Goal: Information Seeking & Learning: Learn about a topic

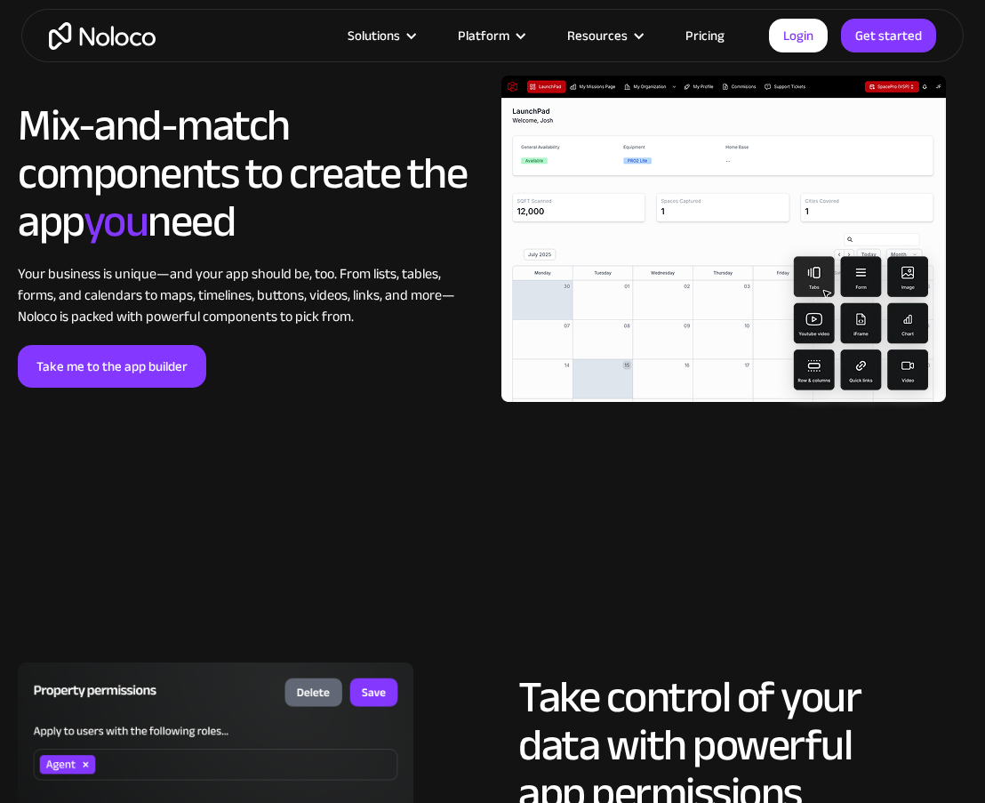
scroll to position [3670, 0]
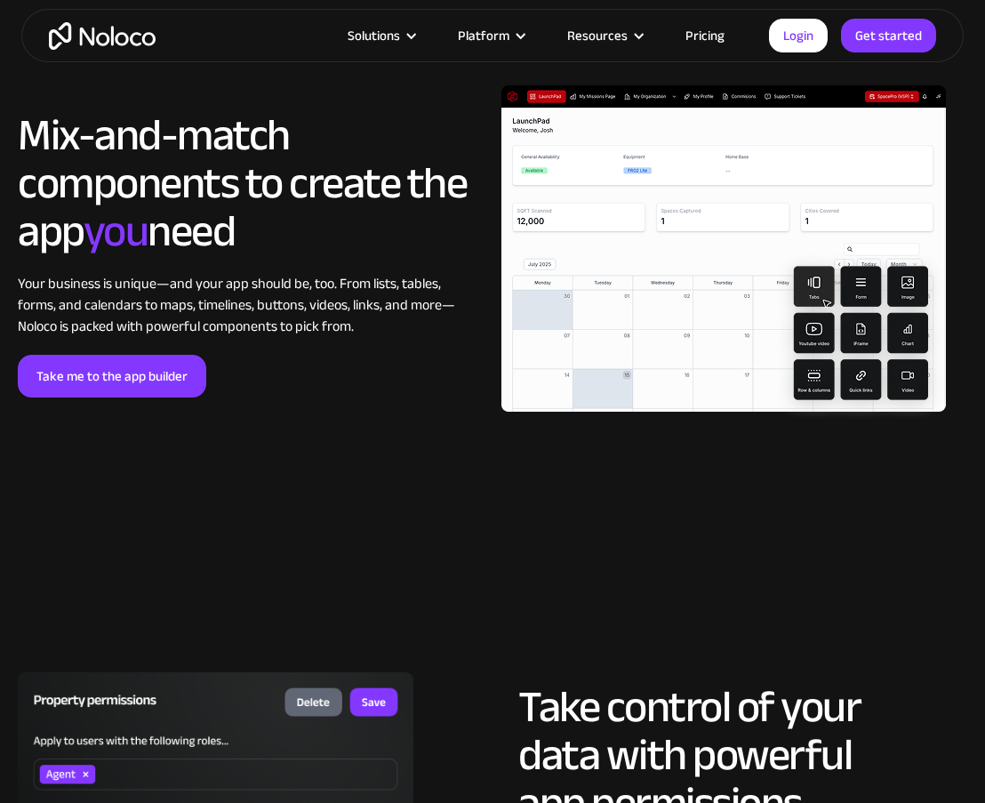
click at [721, 31] on link "Pricing" at bounding box center [705, 35] width 84 height 23
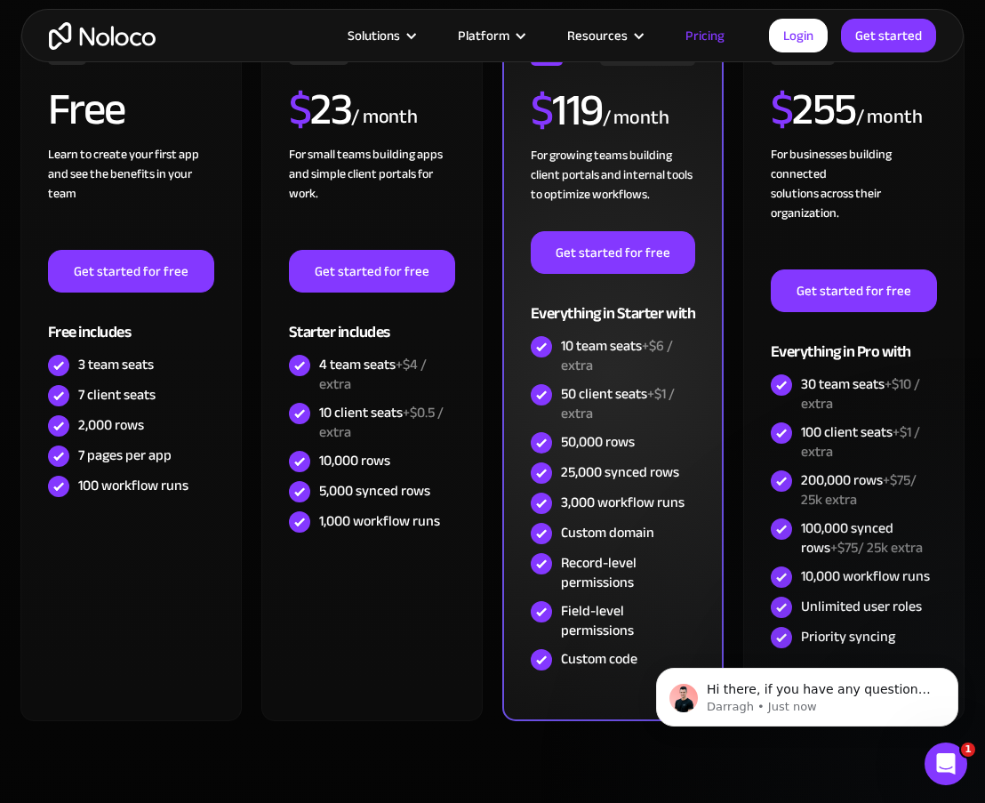
scroll to position [452, 0]
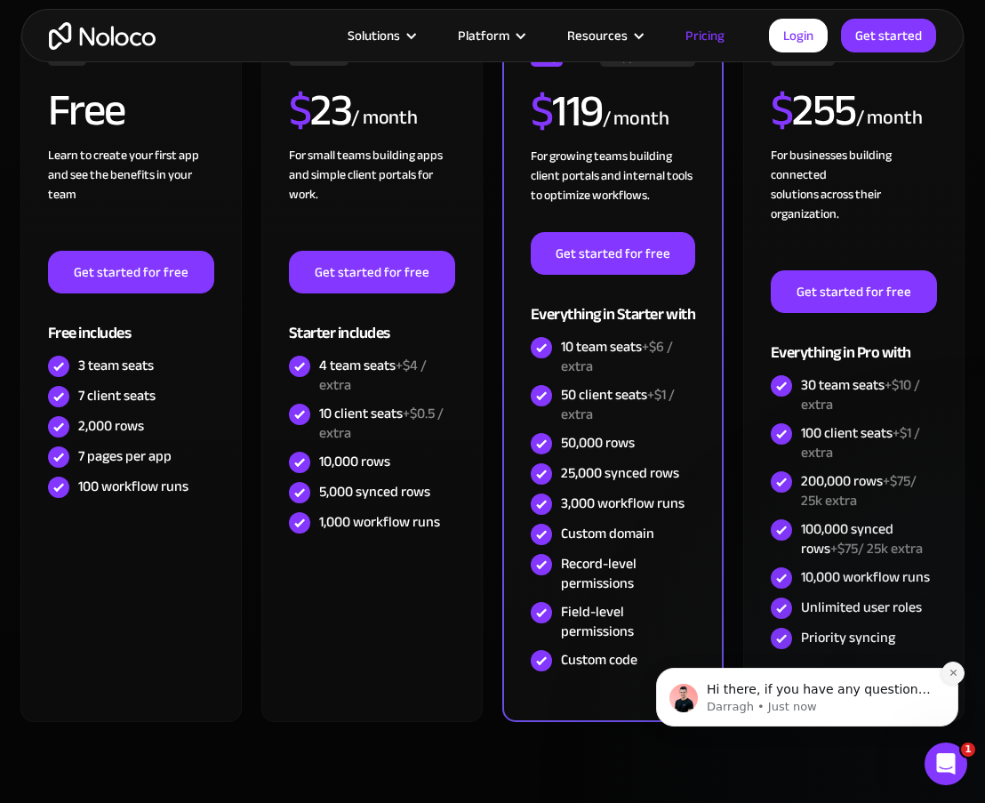
click at [949, 676] on icon "Dismiss notification" at bounding box center [953, 673] width 10 height 10
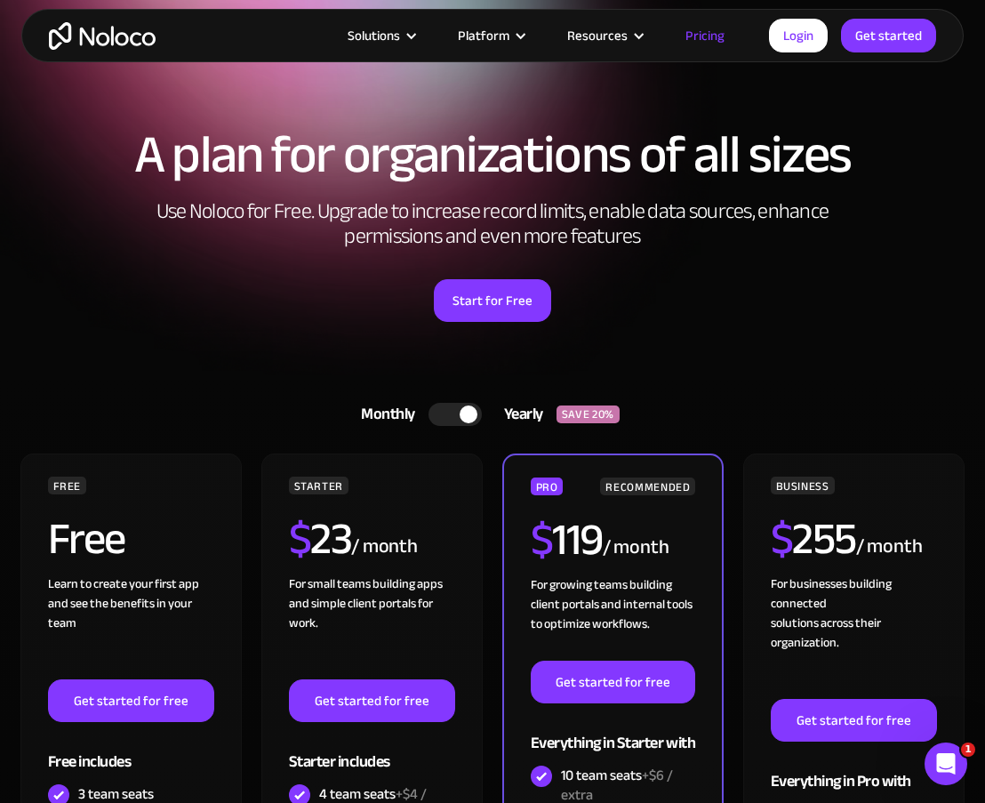
scroll to position [0, 0]
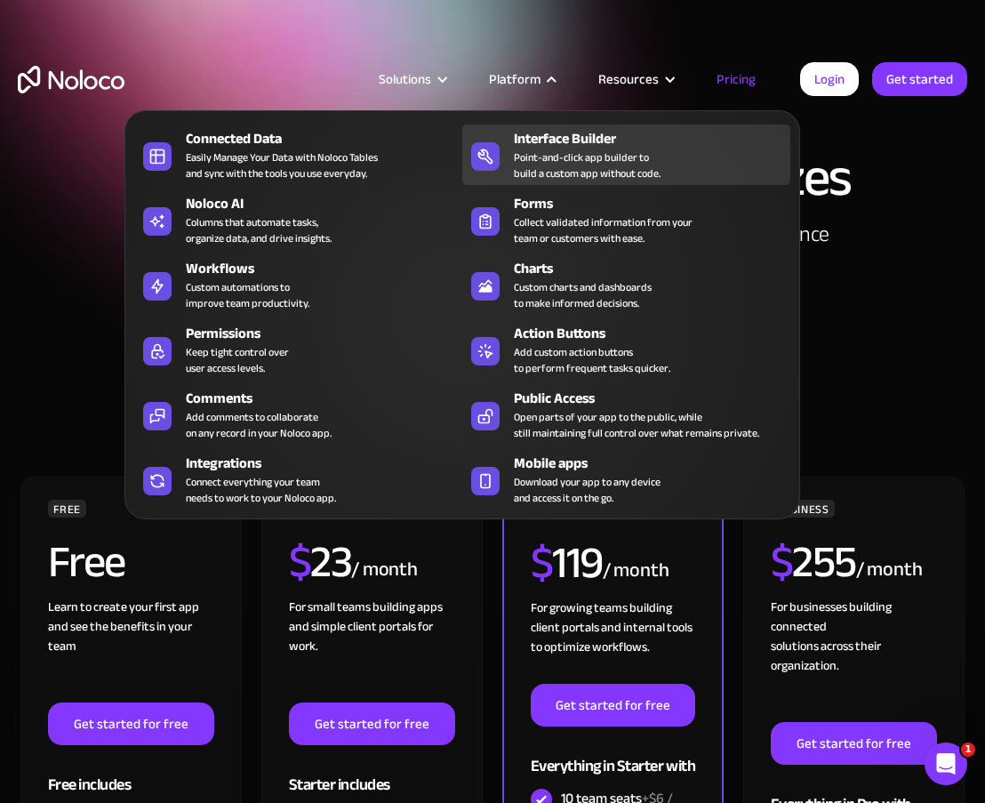
click at [526, 149] on div "Point-and-click app builder to build a custom app without code." at bounding box center [587, 165] width 147 height 32
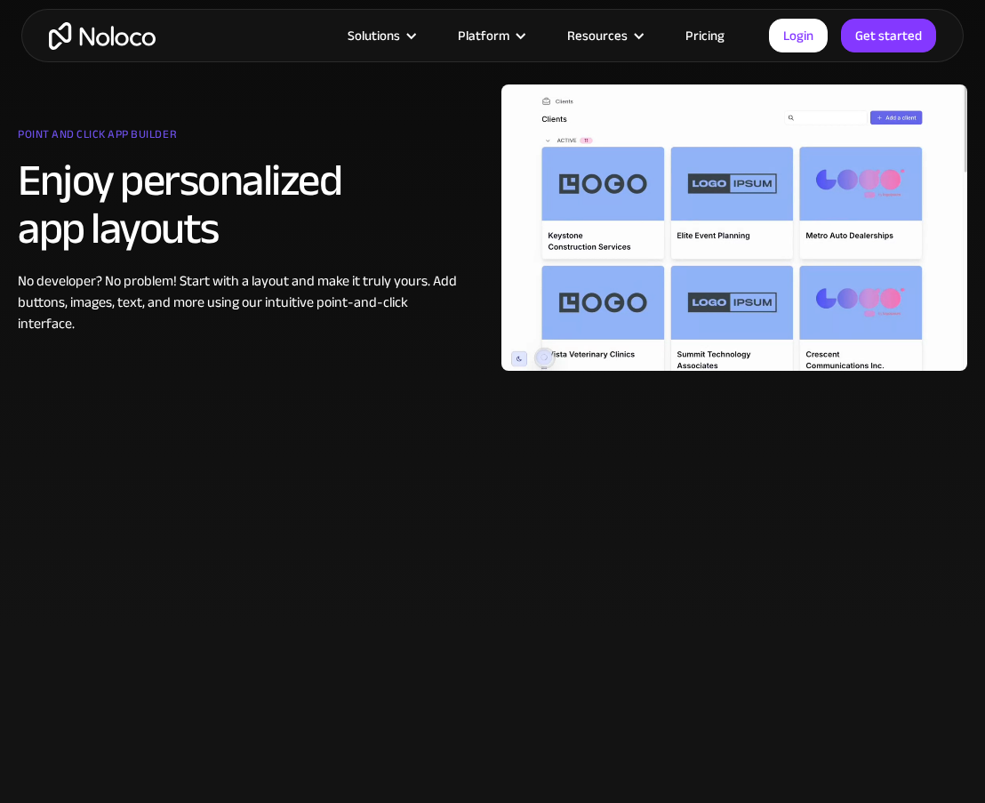
scroll to position [1055, 0]
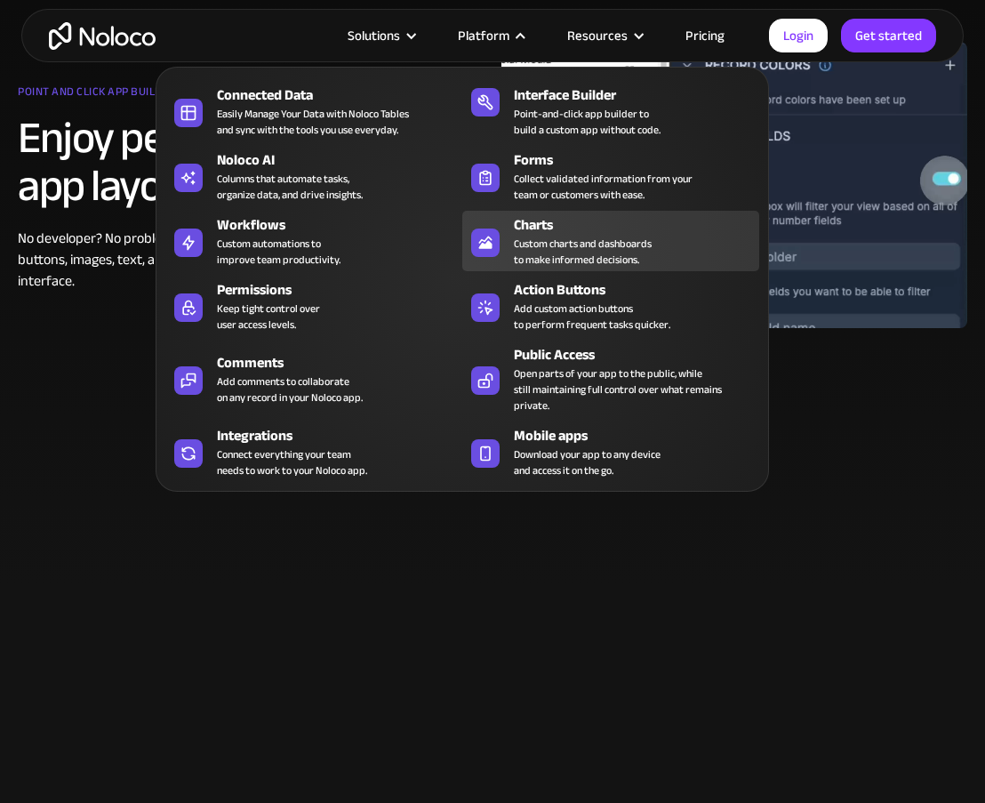
click at [523, 214] on div "Charts" at bounding box center [640, 224] width 253 height 21
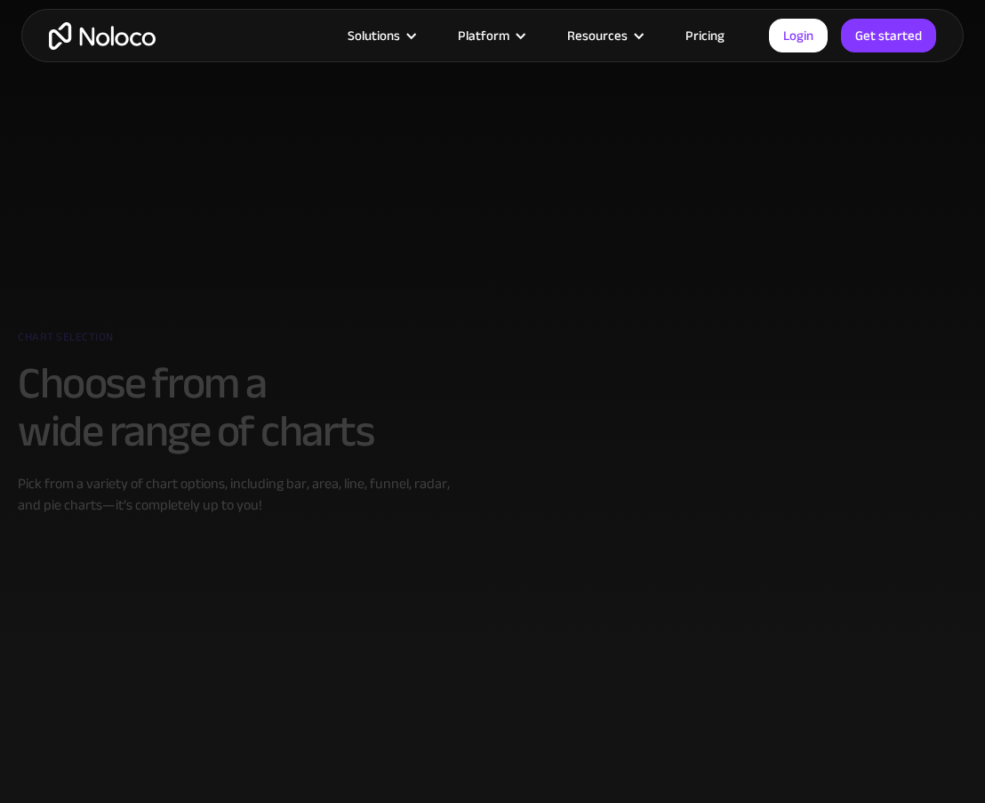
scroll to position [763, 0]
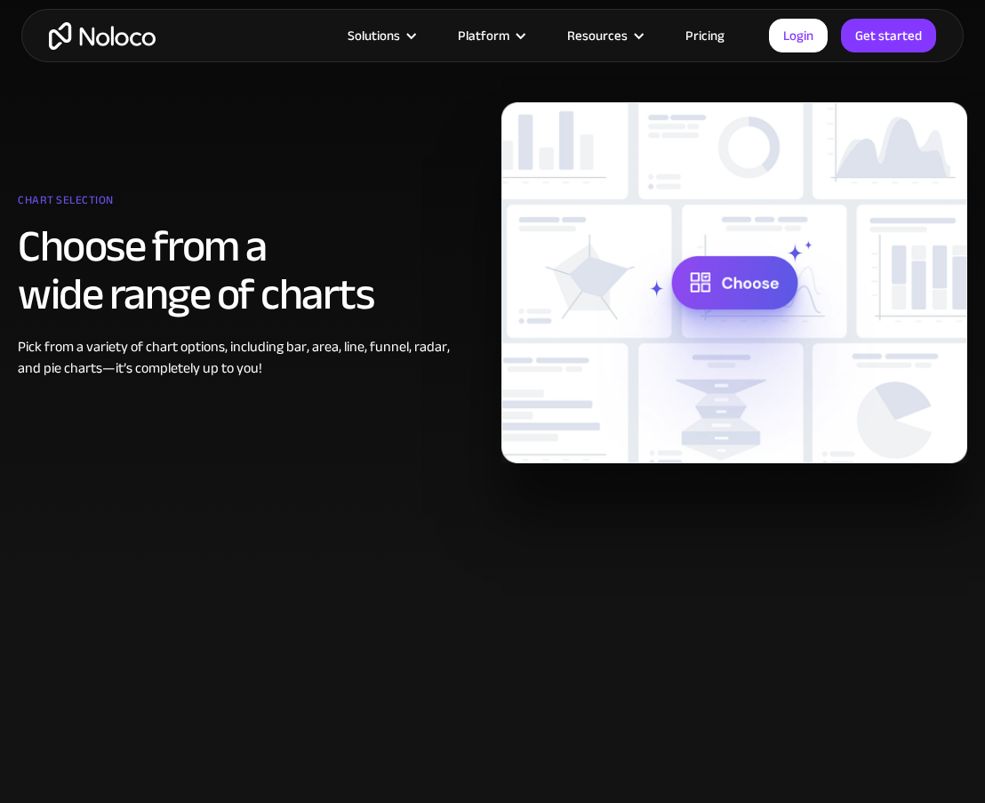
click at [708, 277] on img at bounding box center [734, 282] width 466 height 361
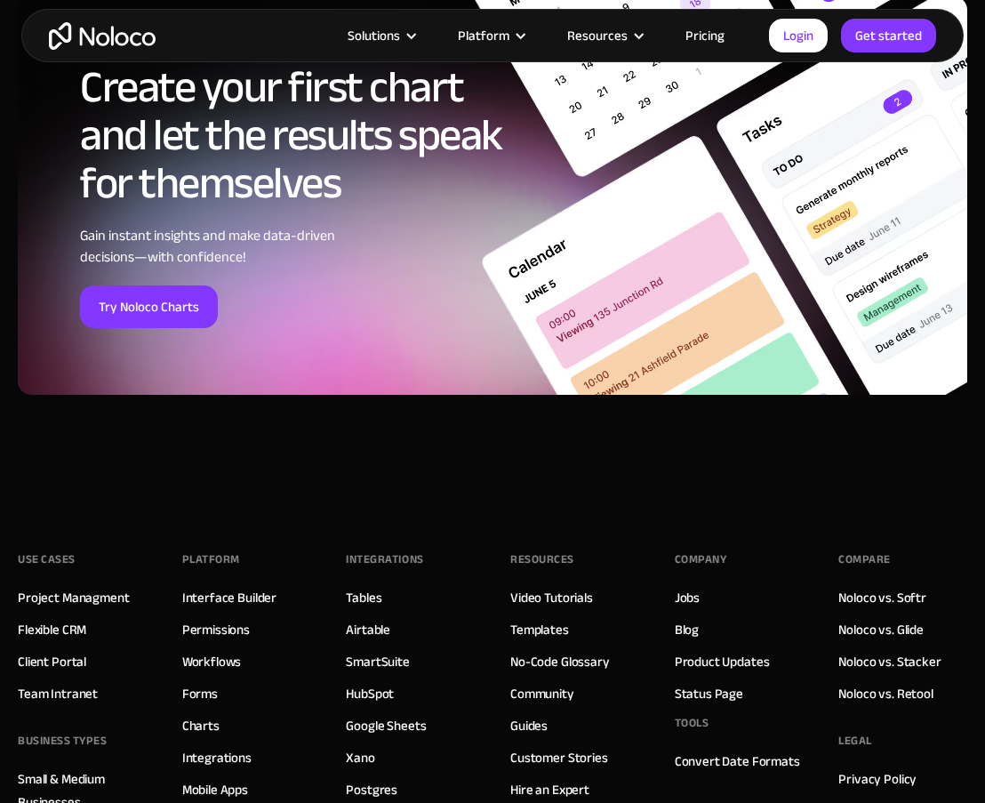
scroll to position [5562, 0]
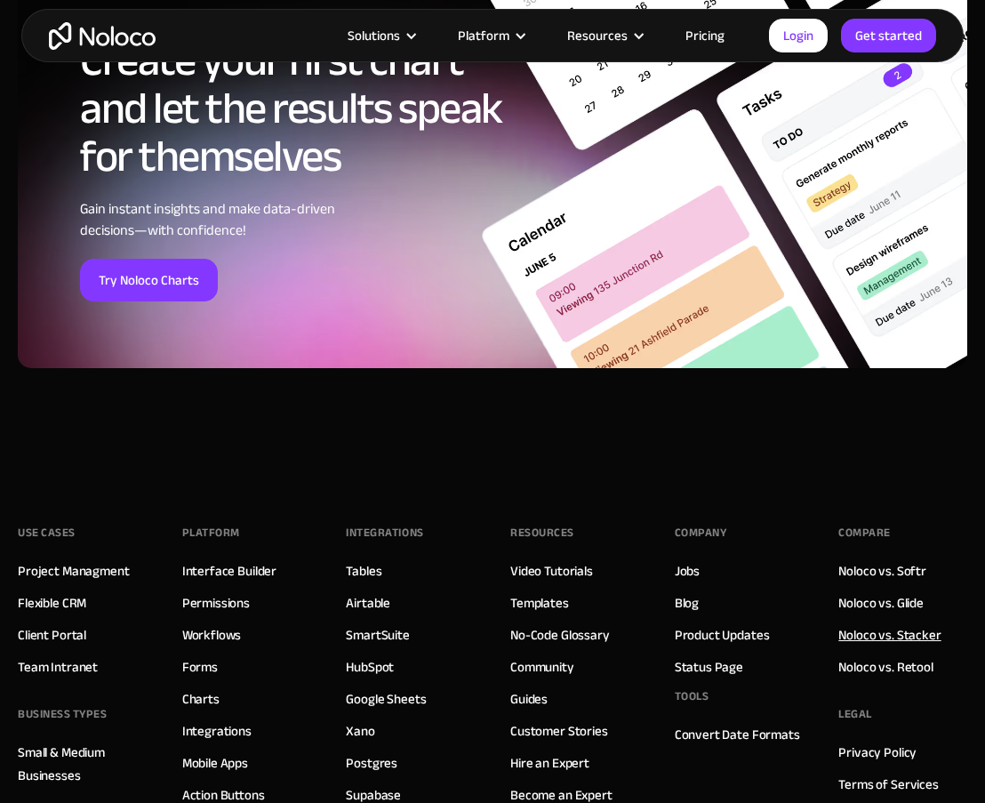
click at [876, 628] on link "Noloco vs. Stacker" at bounding box center [889, 634] width 102 height 23
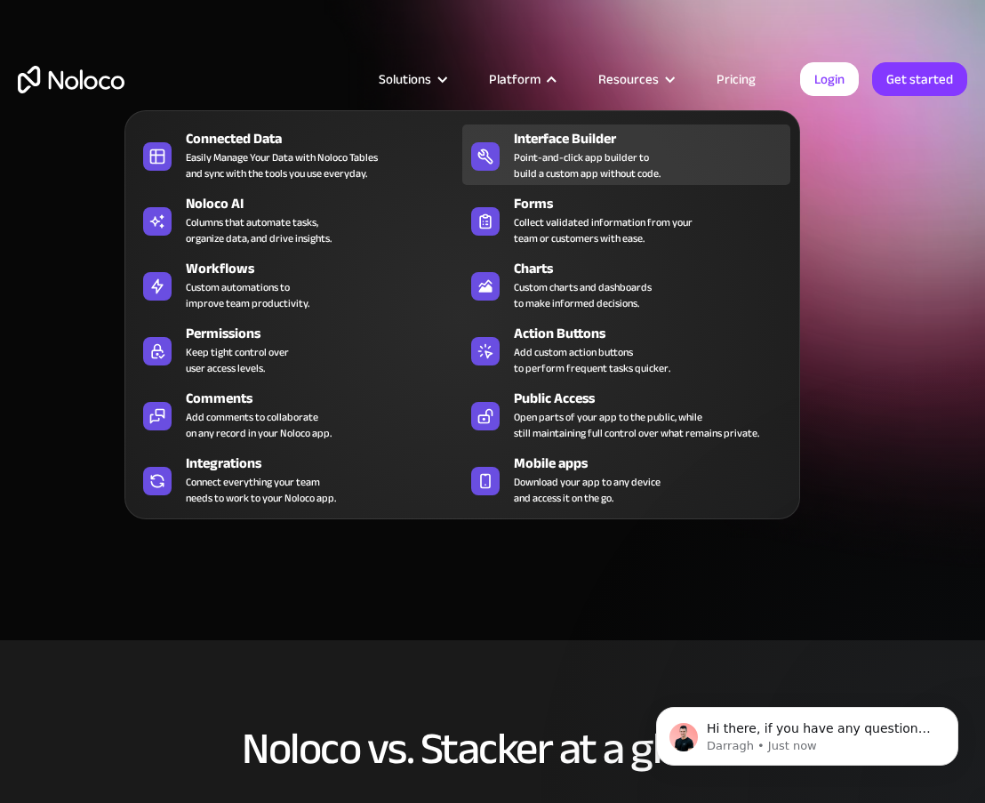
click at [517, 137] on div "Interface Builder" at bounding box center [656, 138] width 284 height 21
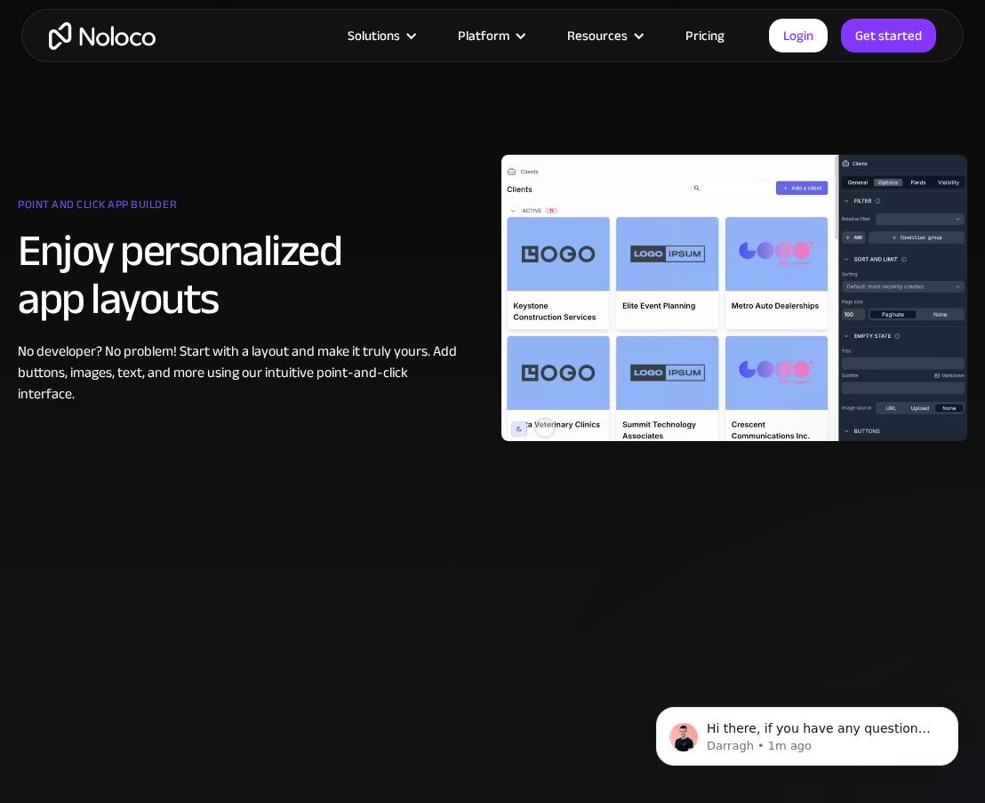
scroll to position [952, 0]
